Goal: Task Accomplishment & Management: Manage account settings

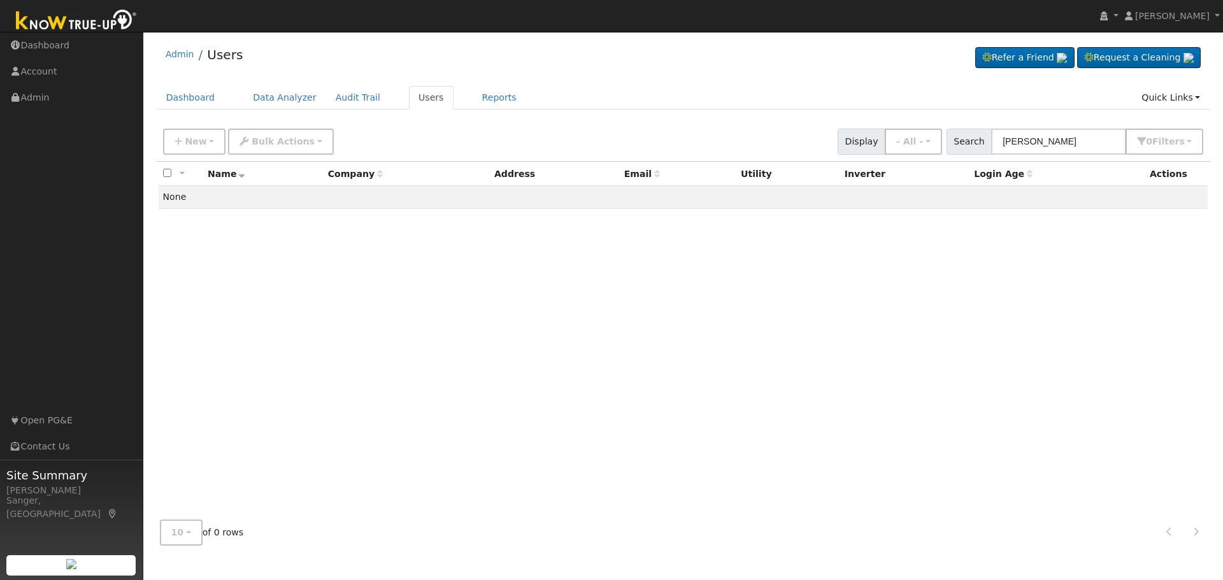
drag, startPoint x: 1088, startPoint y: 143, endPoint x: 971, endPoint y: 141, distance: 116.5
click at [971, 141] on div "Search [PERSON_NAME] 0 Filter s My accounts Role Show - All - Show Leads Admin …" at bounding box center [1074, 142] width 257 height 26
type input "[PERSON_NAME]"
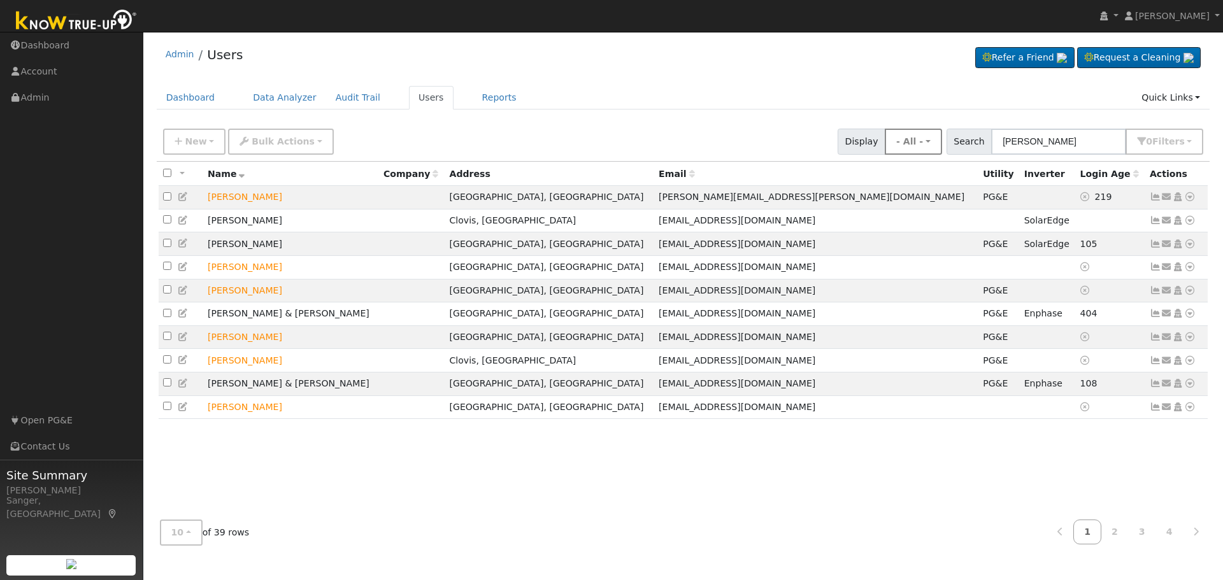
drag, startPoint x: 1065, startPoint y: 142, endPoint x: 940, endPoint y: 141, distance: 124.8
click at [940, 141] on div "New Add User Quick Add Quick Connect Quick Convert Lead Bulk Actions Send Email…" at bounding box center [682, 139] width 1045 height 31
type input "[PERSON_NAME]"
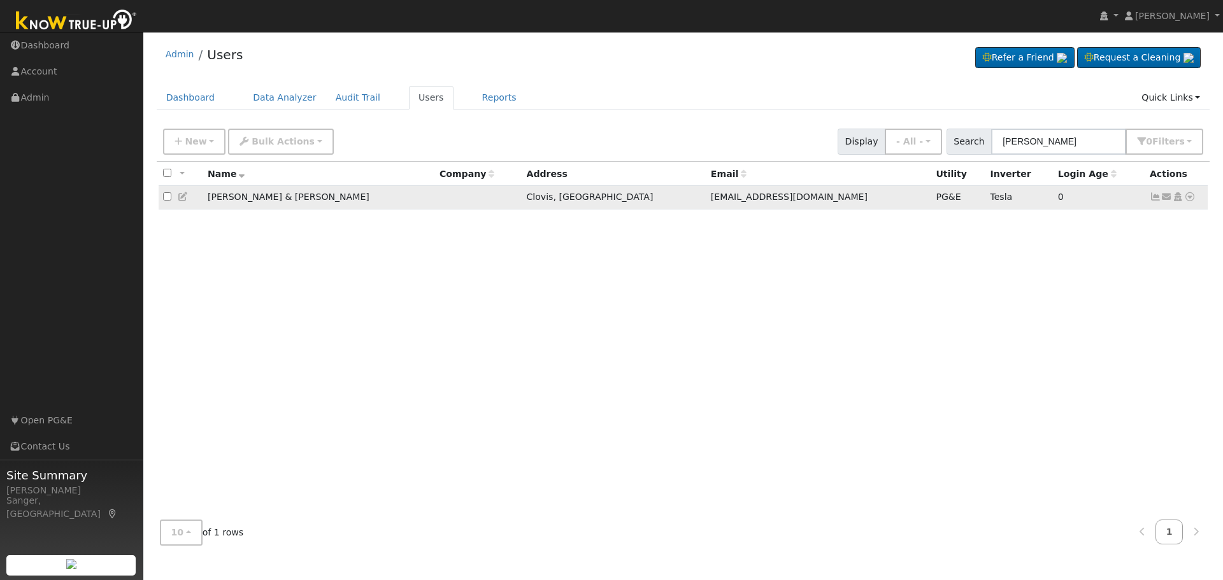
click at [1156, 197] on icon at bounding box center [1154, 196] width 11 height 9
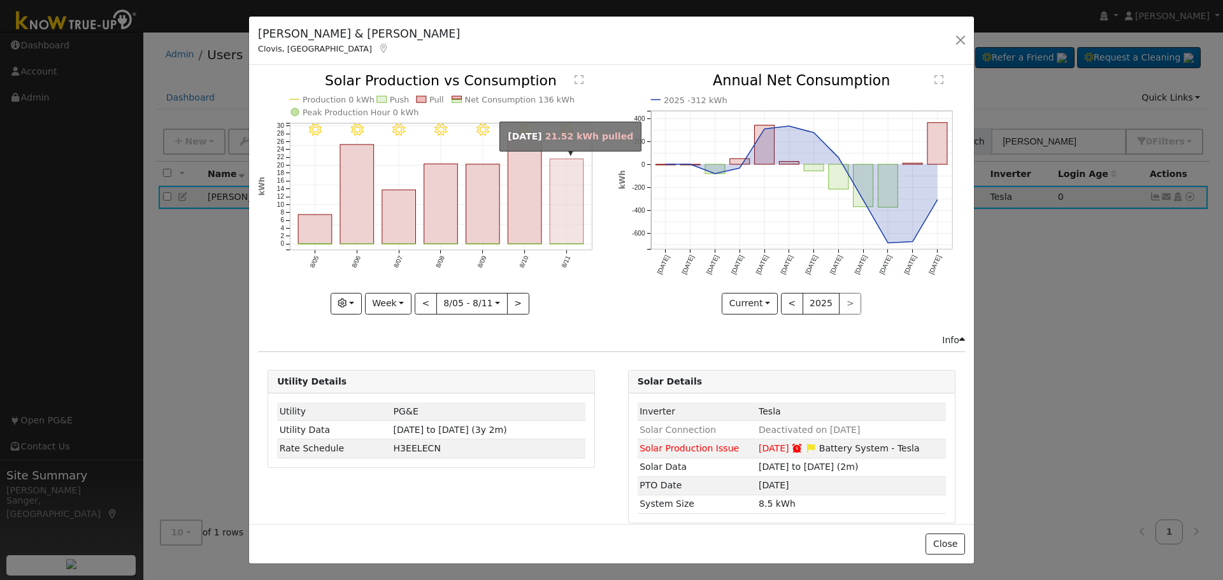
click at [558, 229] on rect "onclick=""" at bounding box center [567, 201] width 34 height 85
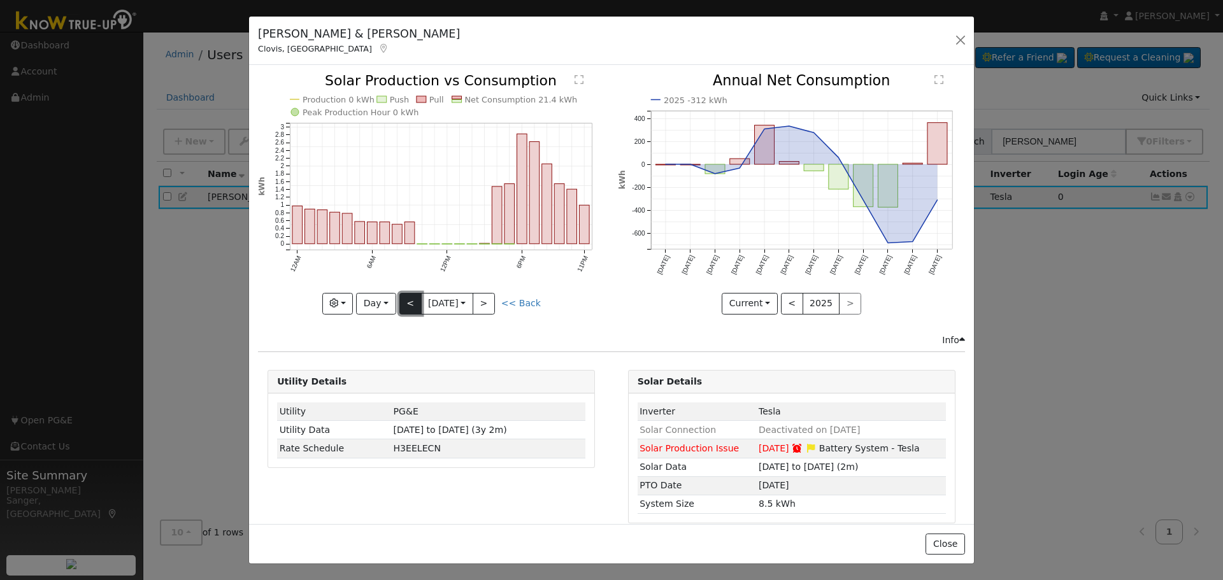
click at [400, 296] on button "<" at bounding box center [410, 304] width 22 height 22
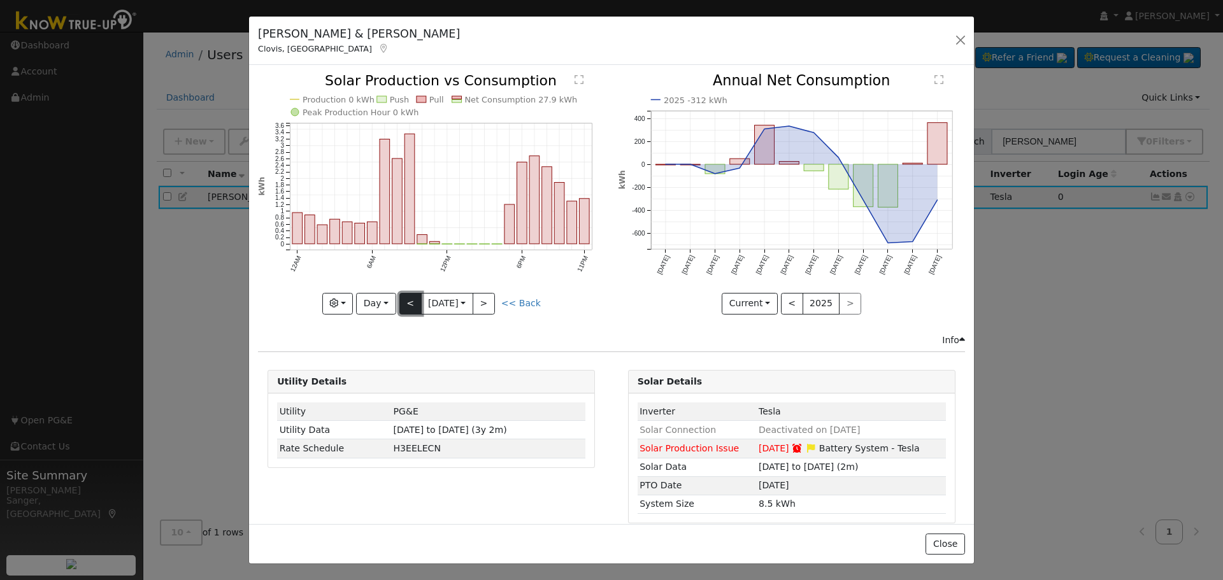
click at [400, 296] on button "<" at bounding box center [410, 304] width 22 height 22
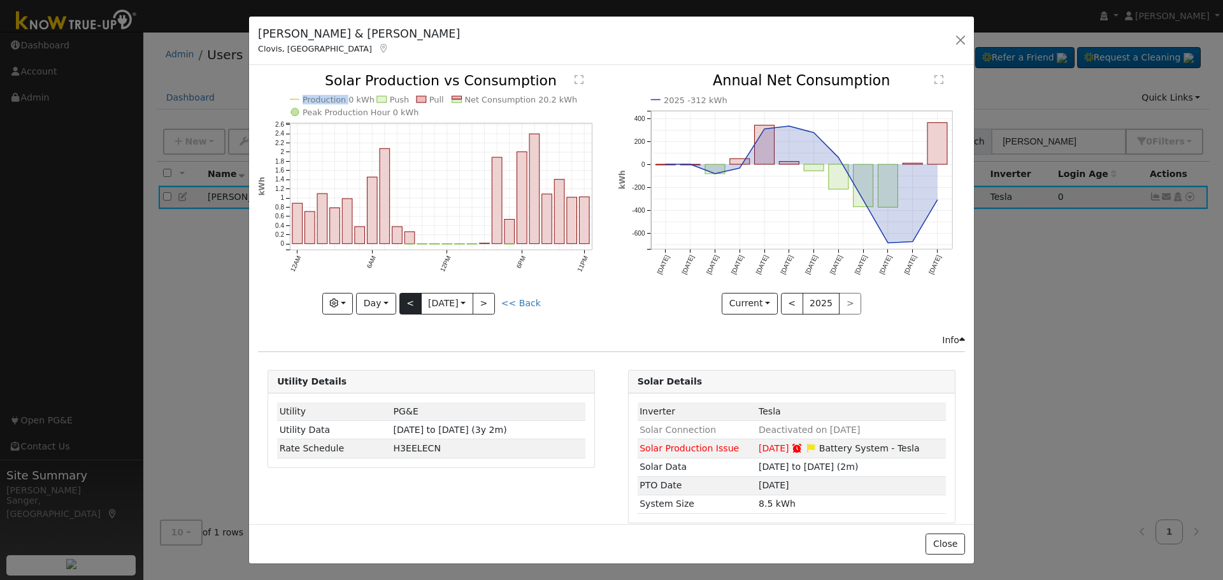
click at [400, 296] on div "Production 0 kWh Push Pull Net Consumption 20.2 kWh Peak Production Hour 0 kWh …" at bounding box center [431, 194] width 346 height 240
click at [400, 296] on button "<" at bounding box center [410, 304] width 22 height 22
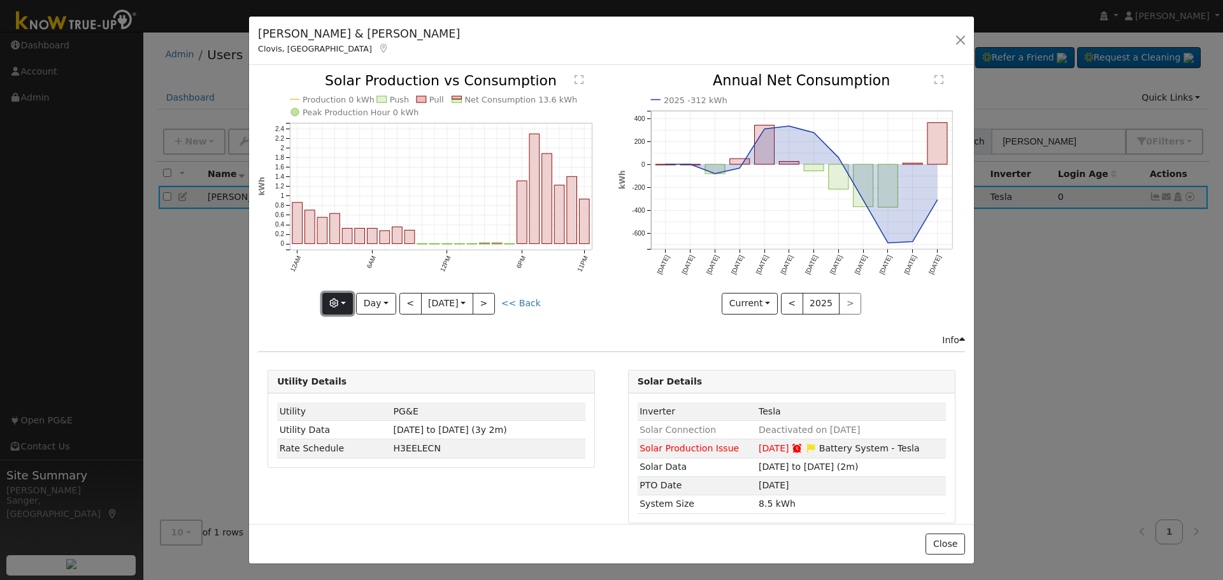
click at [325, 299] on button "button" at bounding box center [337, 304] width 31 height 22
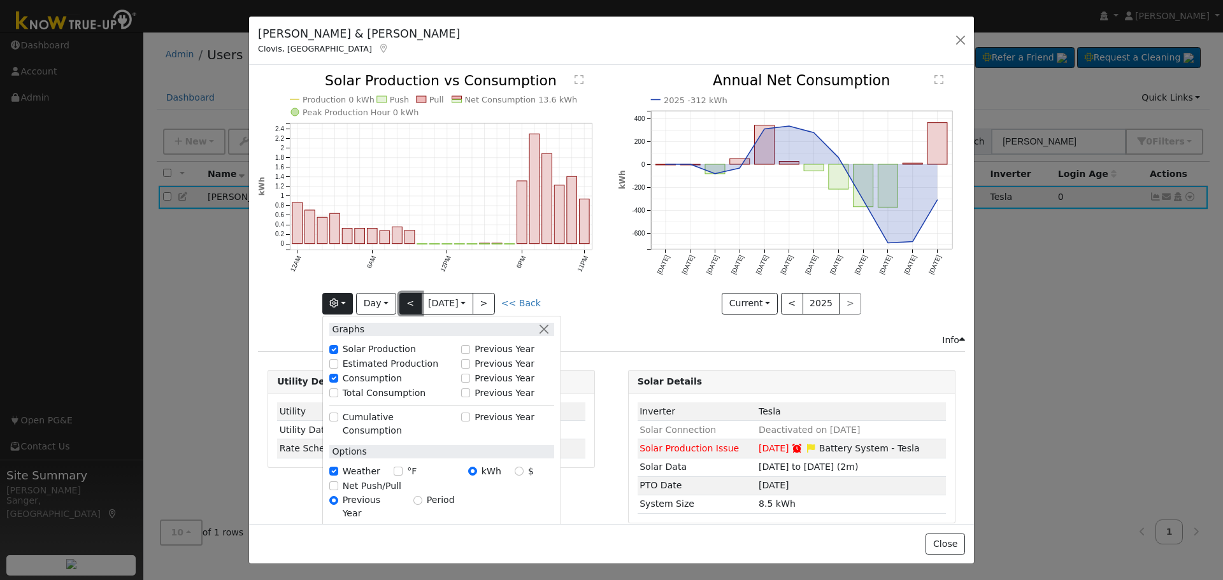
click at [406, 297] on button "<" at bounding box center [410, 304] width 22 height 22
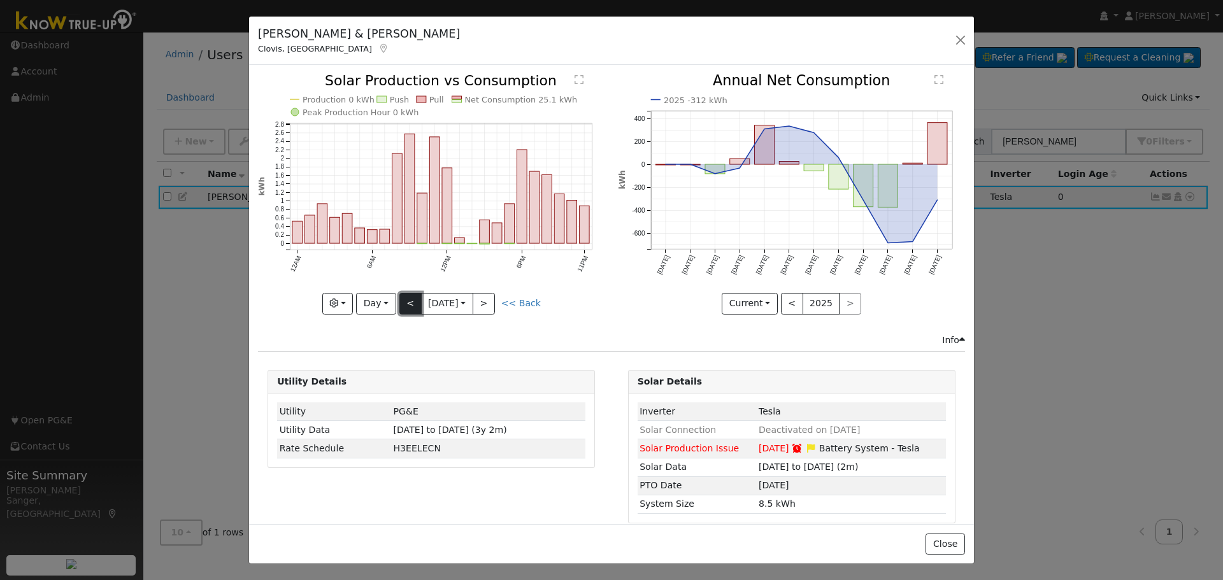
click at [406, 297] on button "<" at bounding box center [410, 304] width 22 height 22
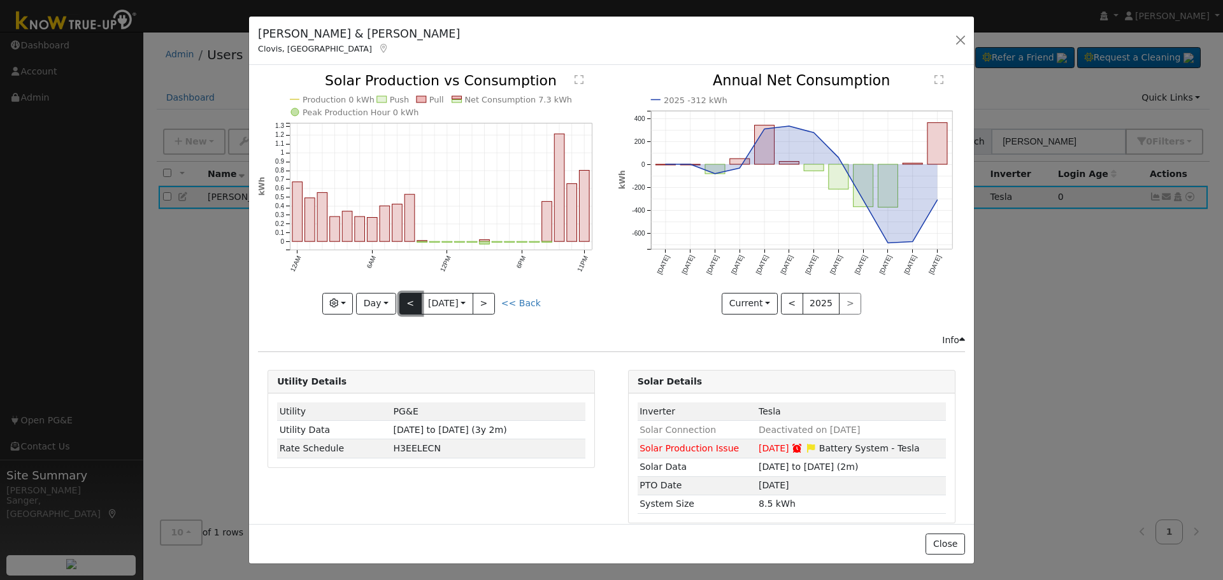
click at [406, 297] on button "<" at bounding box center [410, 304] width 22 height 22
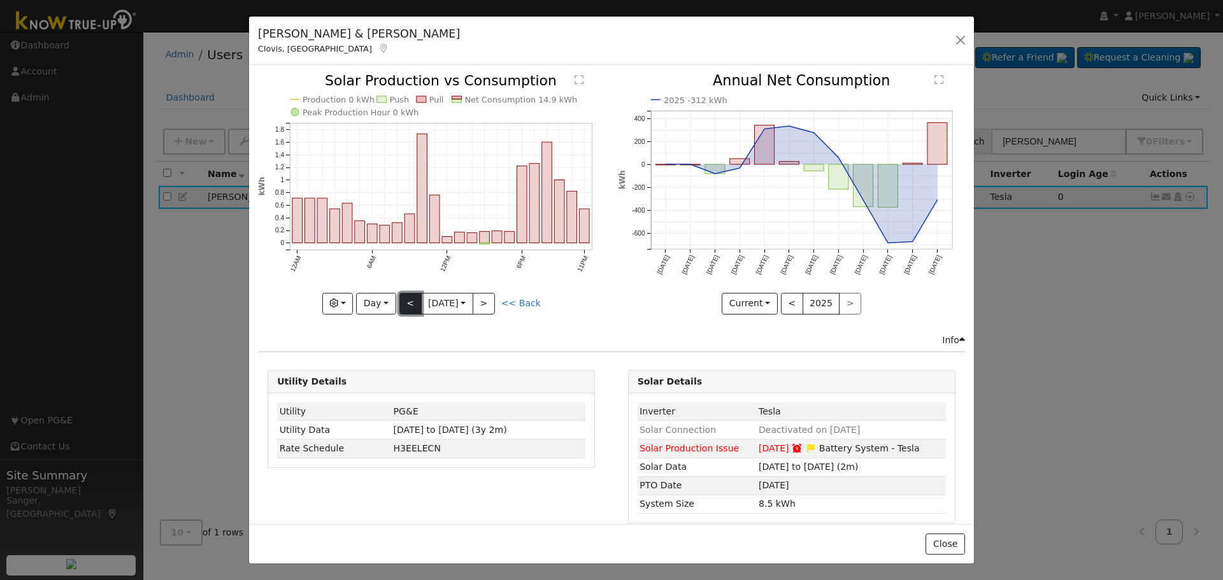
click at [406, 297] on button "<" at bounding box center [410, 304] width 22 height 22
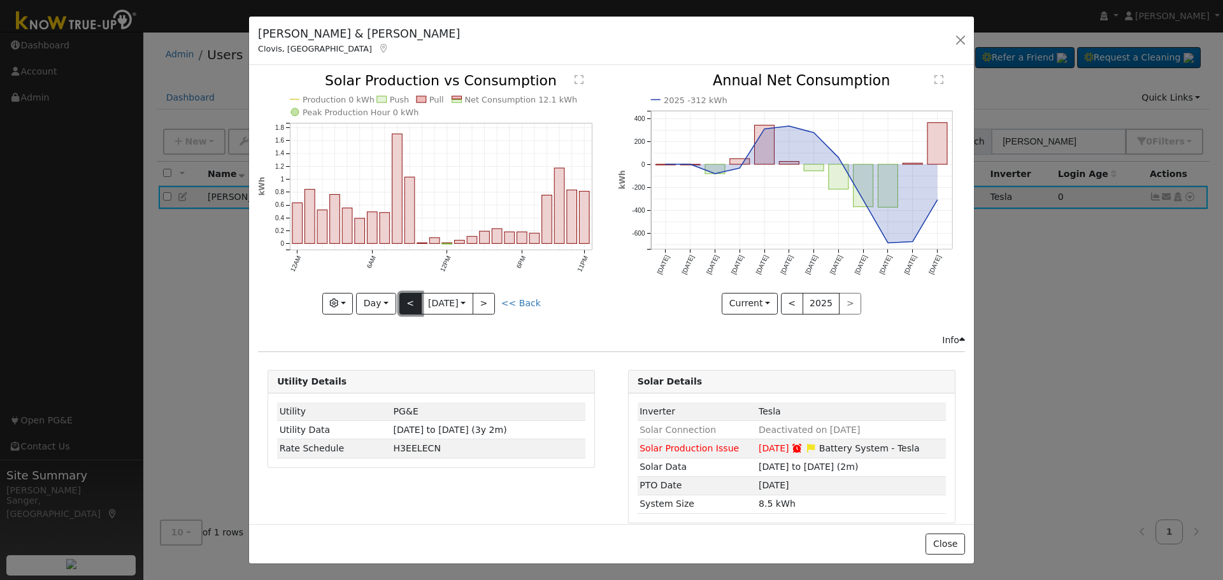
click at [406, 297] on button "<" at bounding box center [410, 304] width 22 height 22
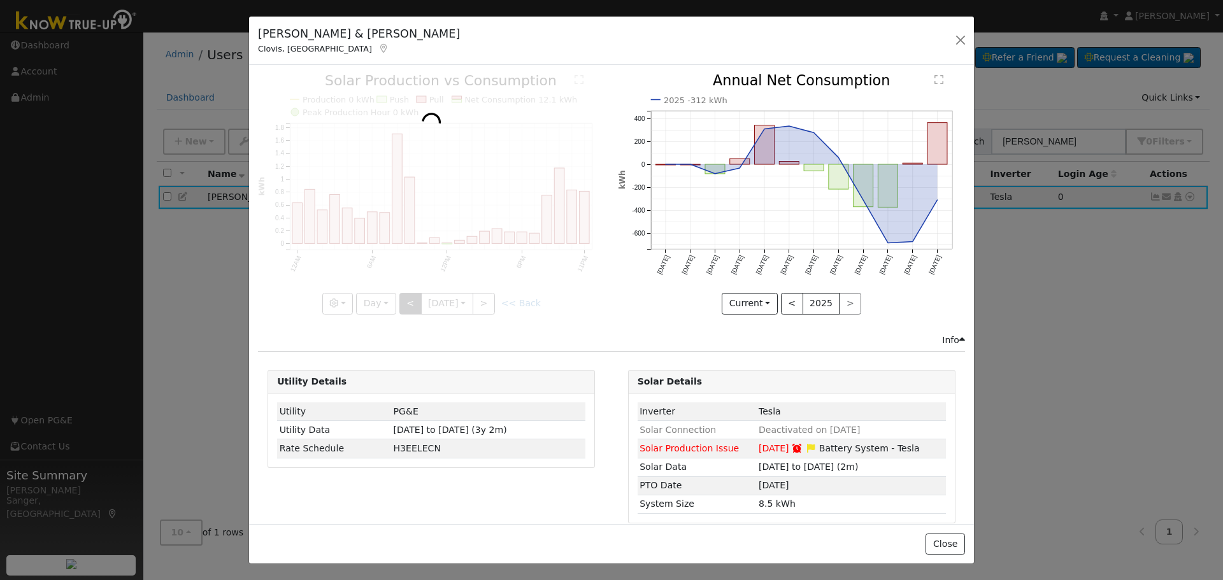
click at [406, 297] on div at bounding box center [431, 194] width 346 height 240
click at [408, 301] on div at bounding box center [431, 194] width 346 height 240
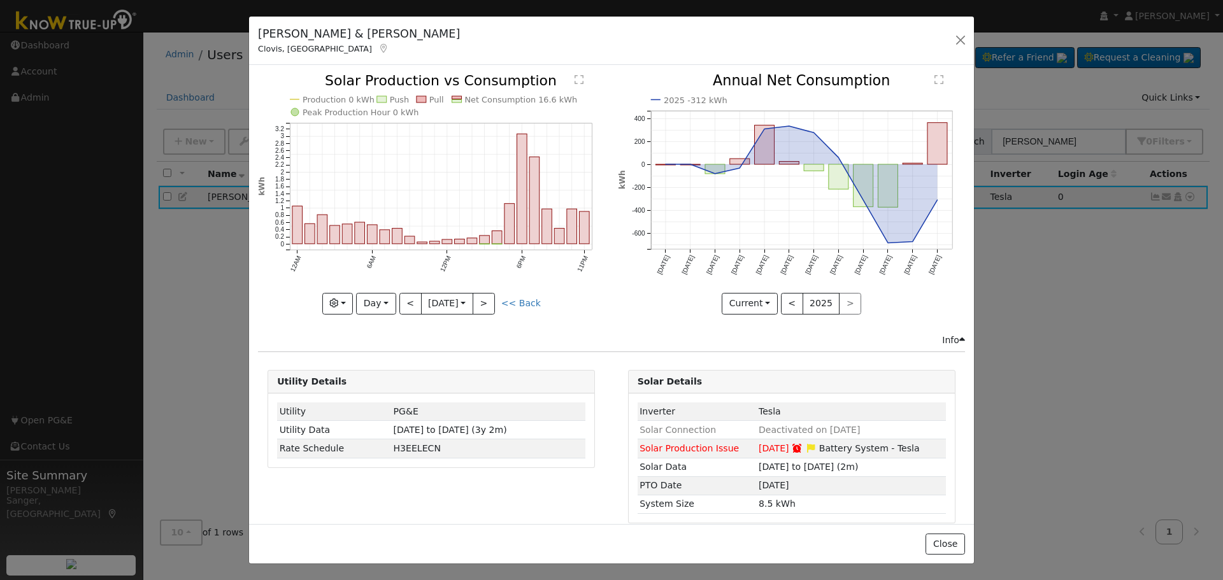
click at [408, 301] on div at bounding box center [431, 194] width 346 height 240
click at [408, 301] on button "<" at bounding box center [410, 304] width 22 height 22
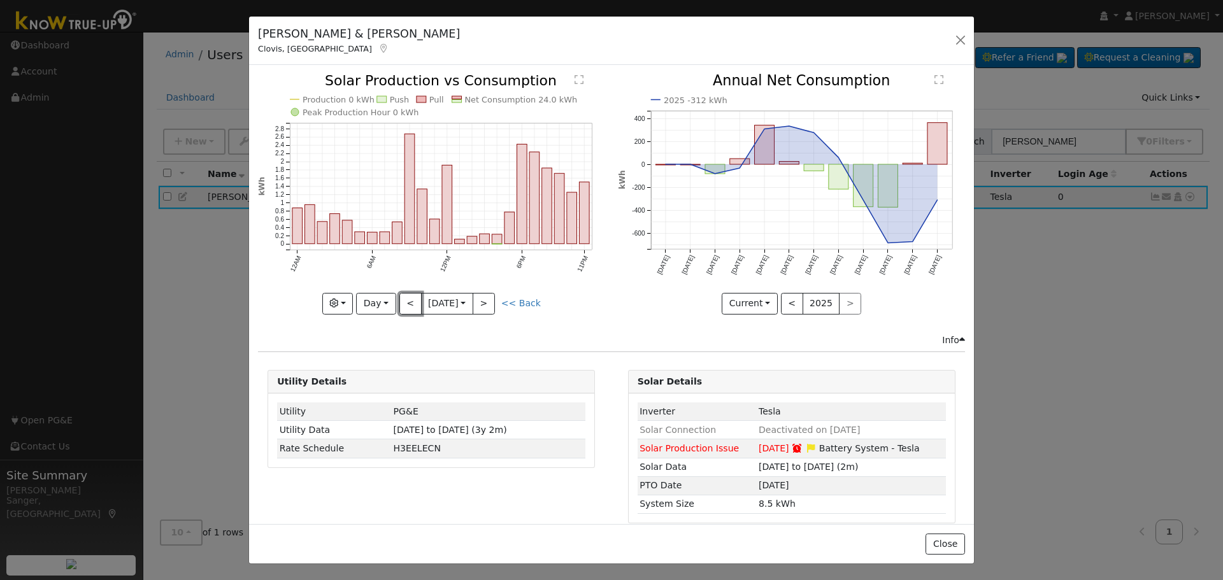
click at [408, 301] on button "<" at bounding box center [410, 304] width 22 height 22
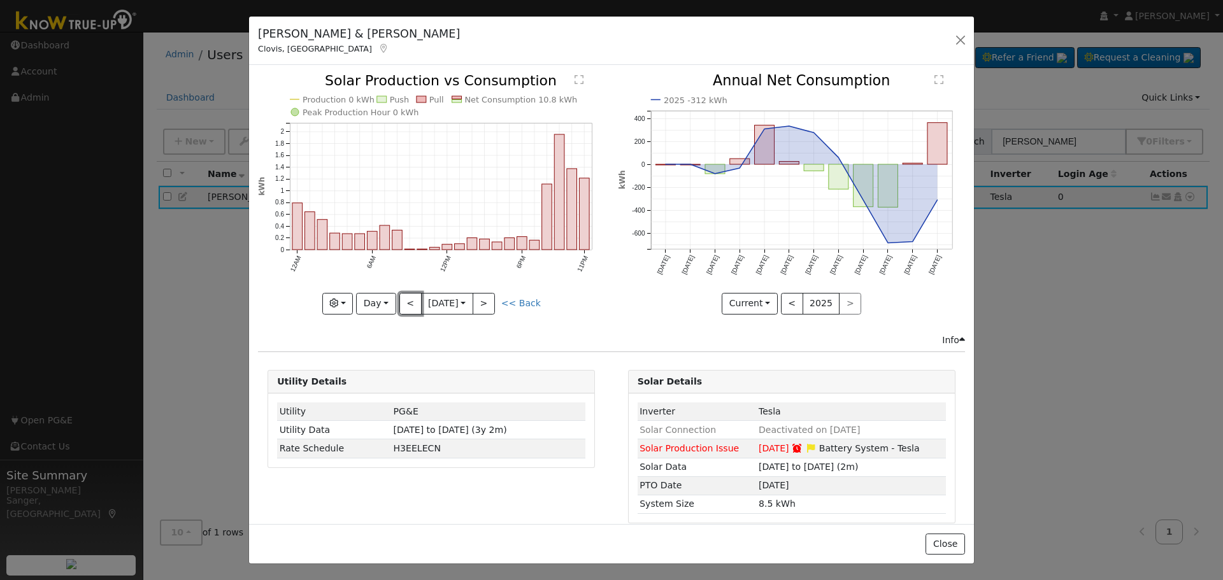
click at [408, 301] on button "<" at bounding box center [410, 304] width 22 height 22
type input "[DATE]"
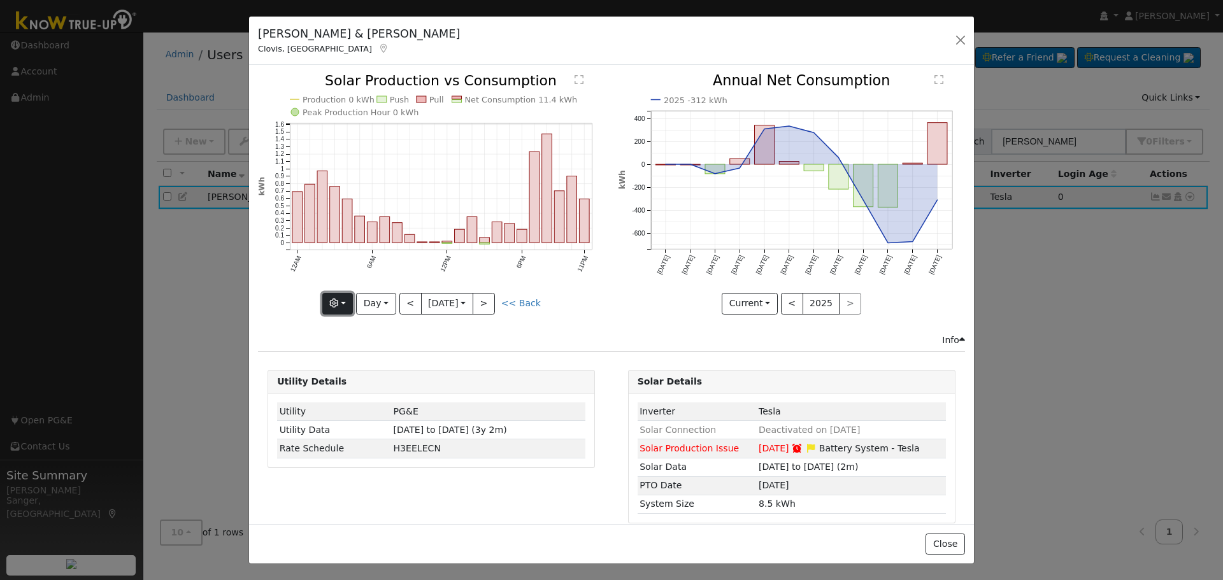
click at [327, 304] on button "button" at bounding box center [337, 304] width 31 height 22
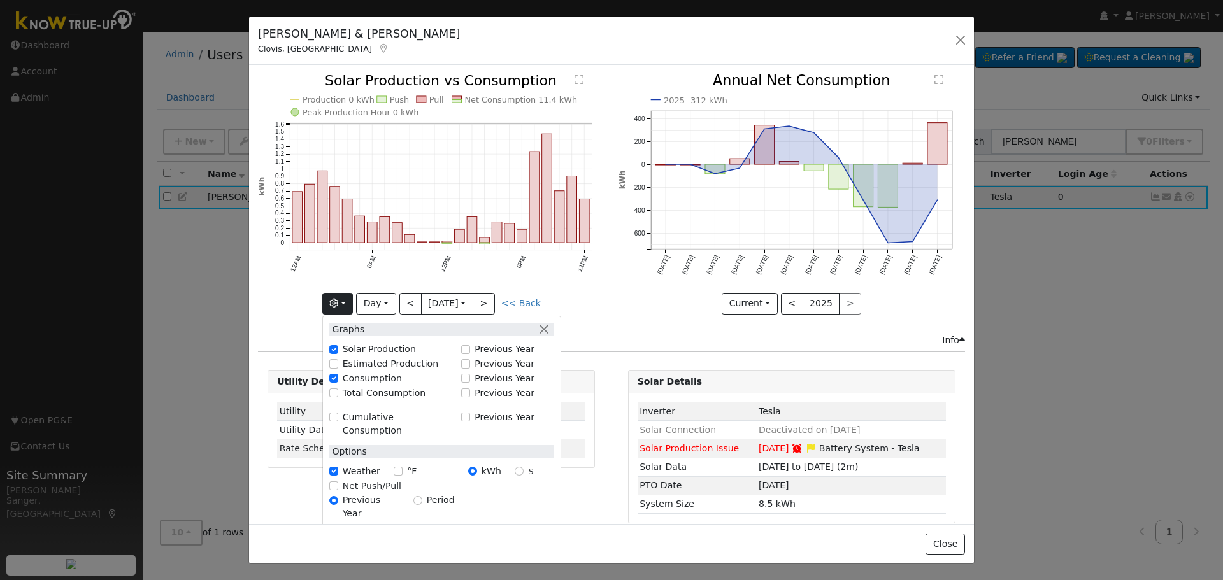
click at [620, 306] on div "Current Compare Previous Current Year < 2025 >" at bounding box center [791, 304] width 346 height 22
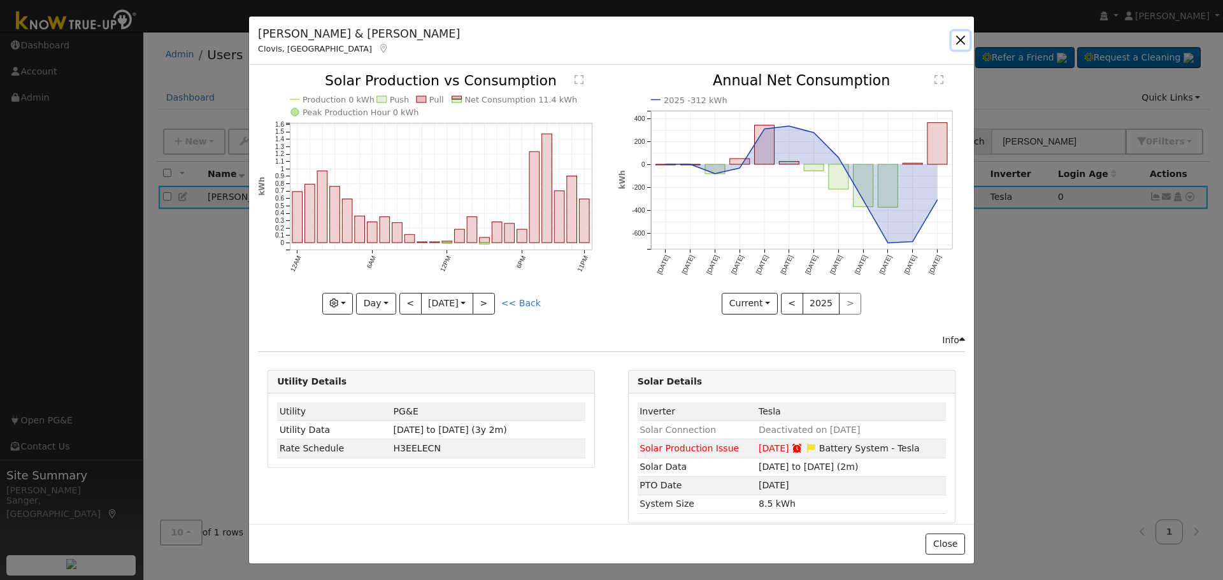
click at [958, 39] on button "button" at bounding box center [960, 40] width 18 height 18
